Goal: Information Seeking & Learning: Learn about a topic

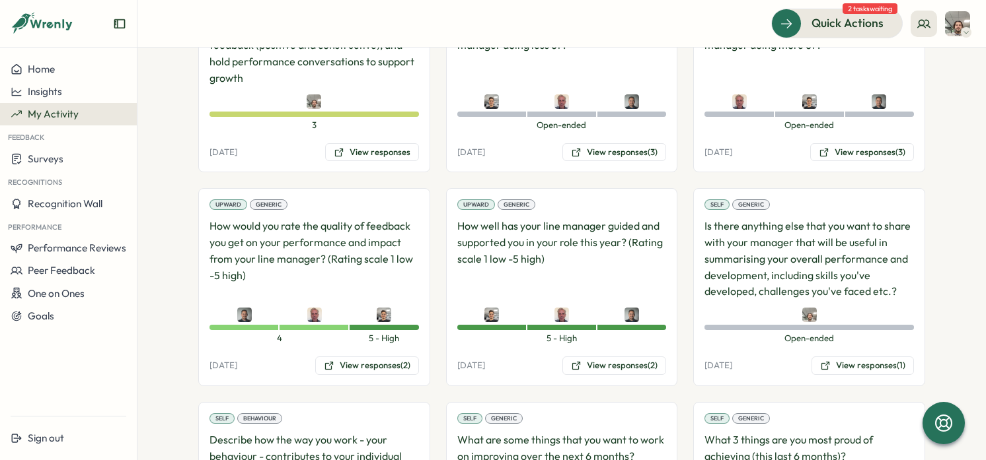
scroll to position [1601, 0]
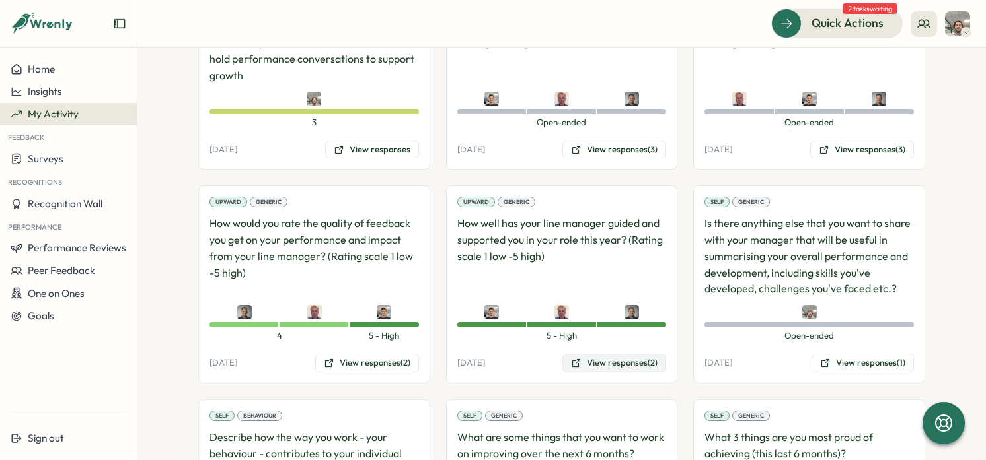
click at [638, 363] on button "View responses (2)" at bounding box center [614, 363] width 104 height 18
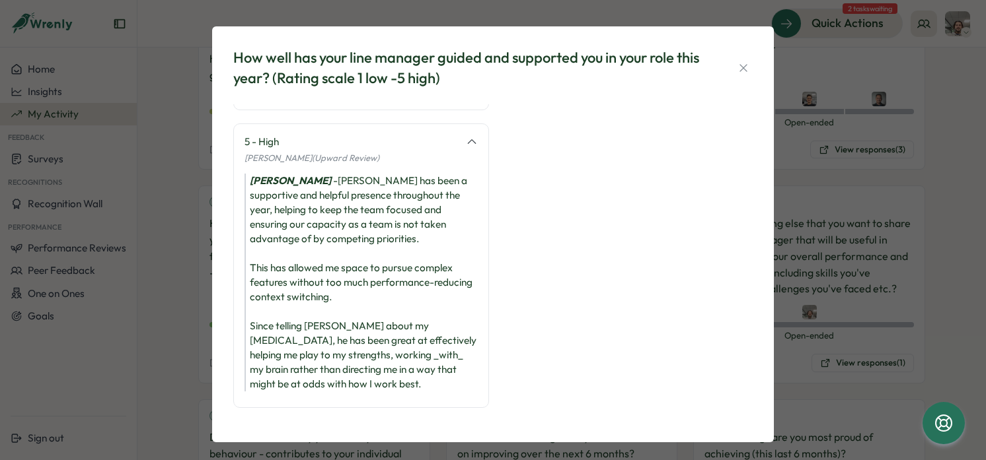
scroll to position [9, 0]
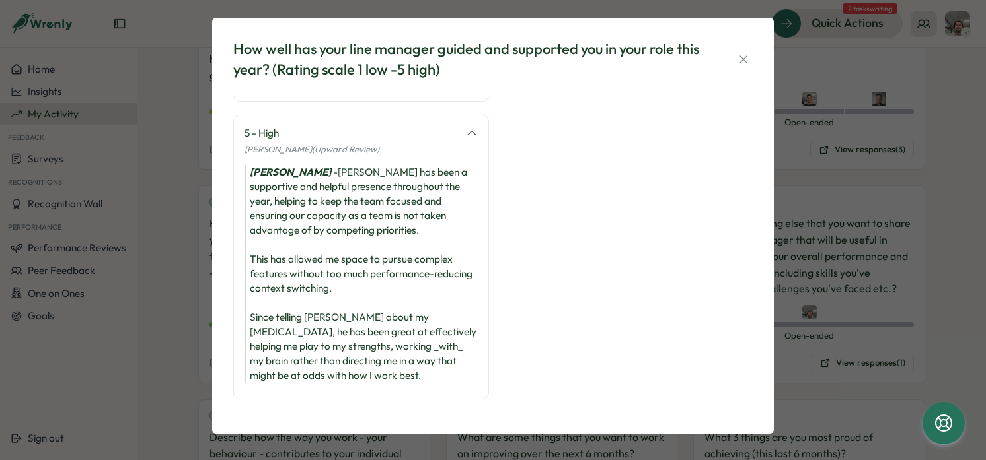
click at [147, 264] on div "How well has your line manager guided and supported you in your role this year?…" at bounding box center [493, 230] width 986 height 460
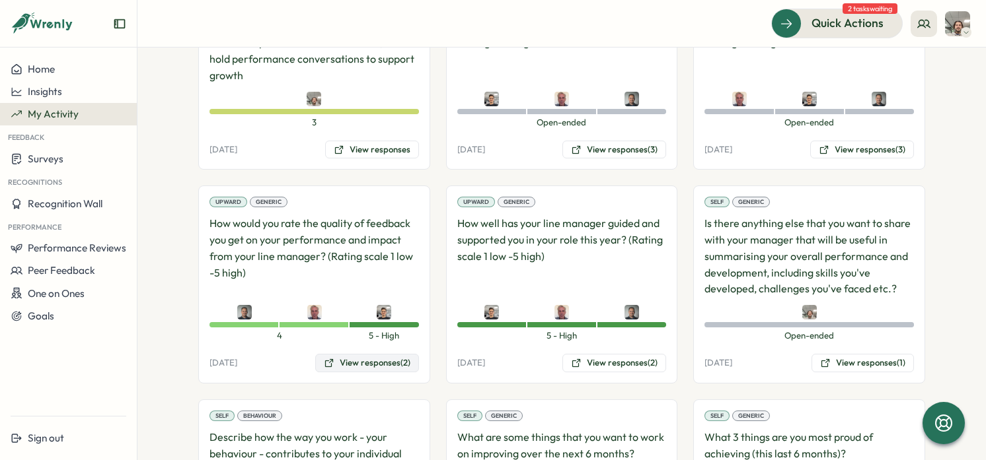
click at [390, 361] on button "View responses (2)" at bounding box center [367, 363] width 104 height 18
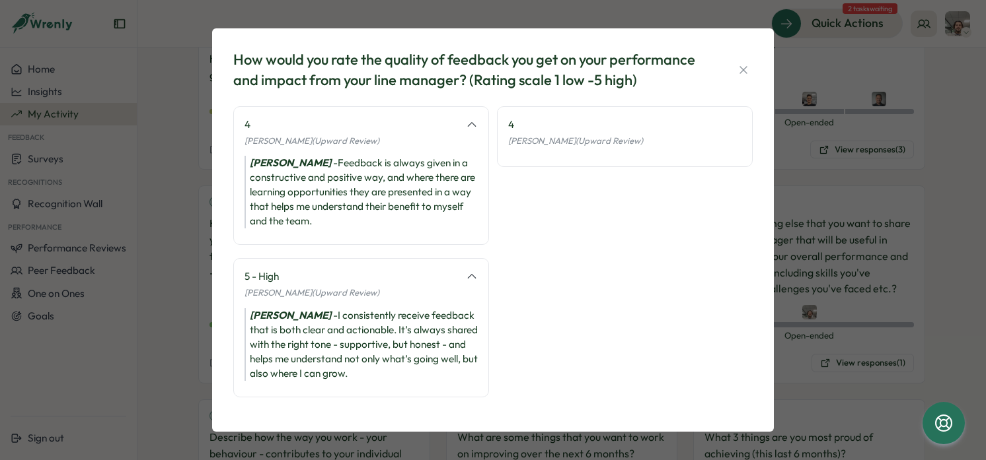
click at [122, 170] on div "How would you rate the quality of feedback you get on your performance and impa…" at bounding box center [493, 230] width 986 height 460
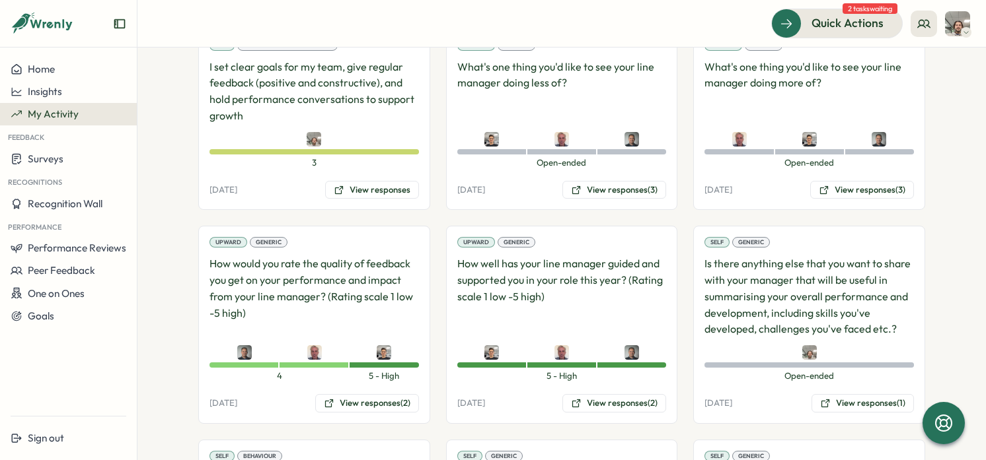
scroll to position [1476, 0]
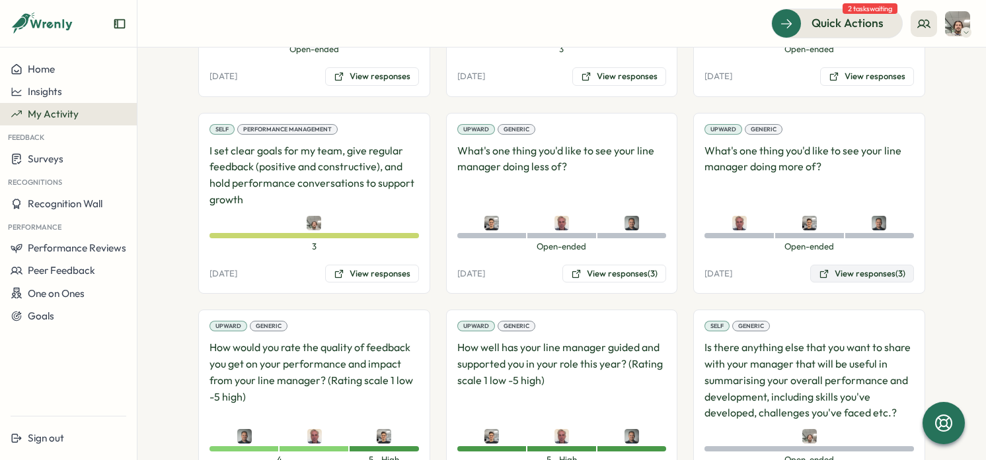
click at [866, 274] on button "View responses (3)" at bounding box center [862, 274] width 104 height 18
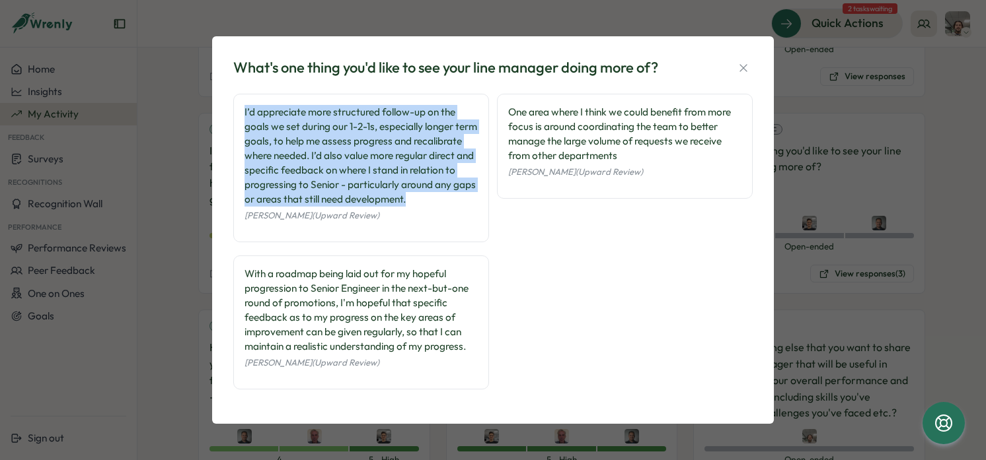
drag, startPoint x: 348, startPoint y: 206, endPoint x: 240, endPoint y: 99, distance: 152.3
click at [240, 99] on div "I’d appreciate more structured follow-up on the goals we set during our 1-2-1s,…" at bounding box center [361, 168] width 256 height 149
copy div "I’d appreciate more structured follow-up on the goals we set during our 1-2-1s,…"
click at [176, 108] on div "What's one thing you'd like to see your line manager doing more of? I’d appreci…" at bounding box center [493, 230] width 986 height 460
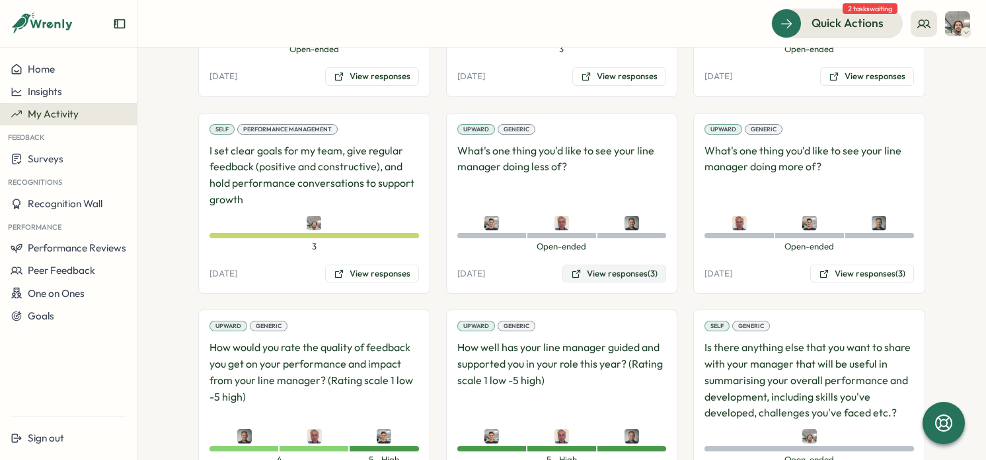
click at [639, 273] on button "View responses (3)" at bounding box center [614, 274] width 104 height 18
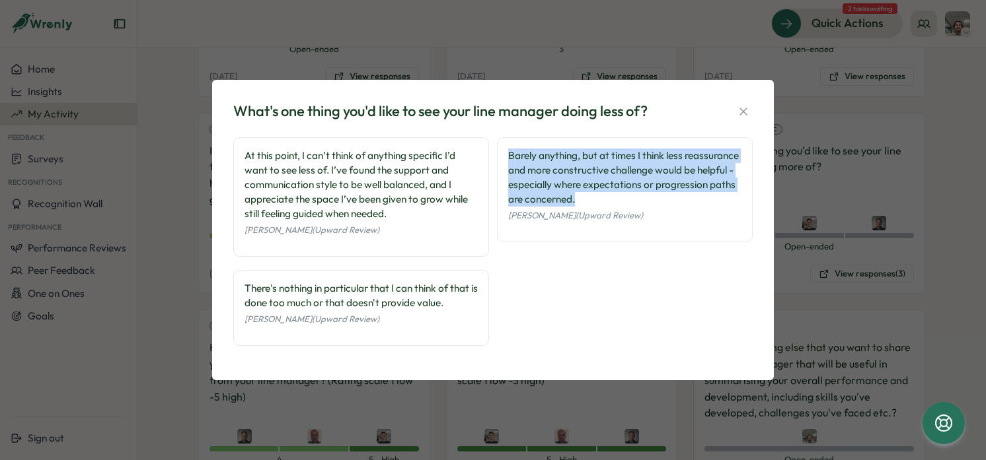
drag, startPoint x: 667, startPoint y: 201, endPoint x: 501, endPoint y: 155, distance: 172.1
click at [501, 155] on div "Barely anything, but at times I think less reassurance and more constructive ch…" at bounding box center [625, 189] width 256 height 105
copy div "Barely anything, but at times I think less reassurance and more constructive ch…"
